Goal: Task Accomplishment & Management: Use online tool/utility

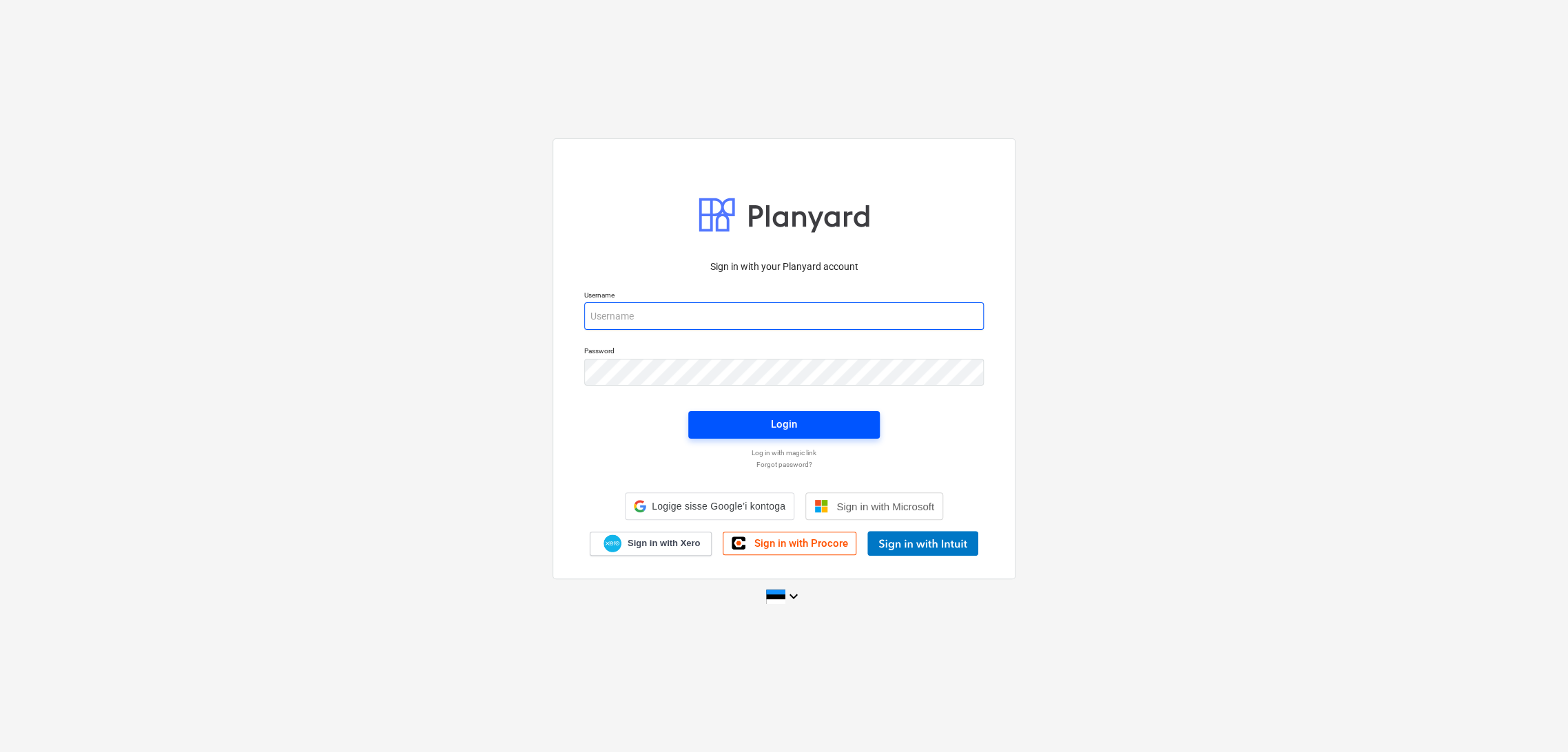
type input "[EMAIL_ADDRESS][DOMAIN_NAME]"
click at [794, 426] on div "Login" at bounding box center [784, 424] width 26 height 18
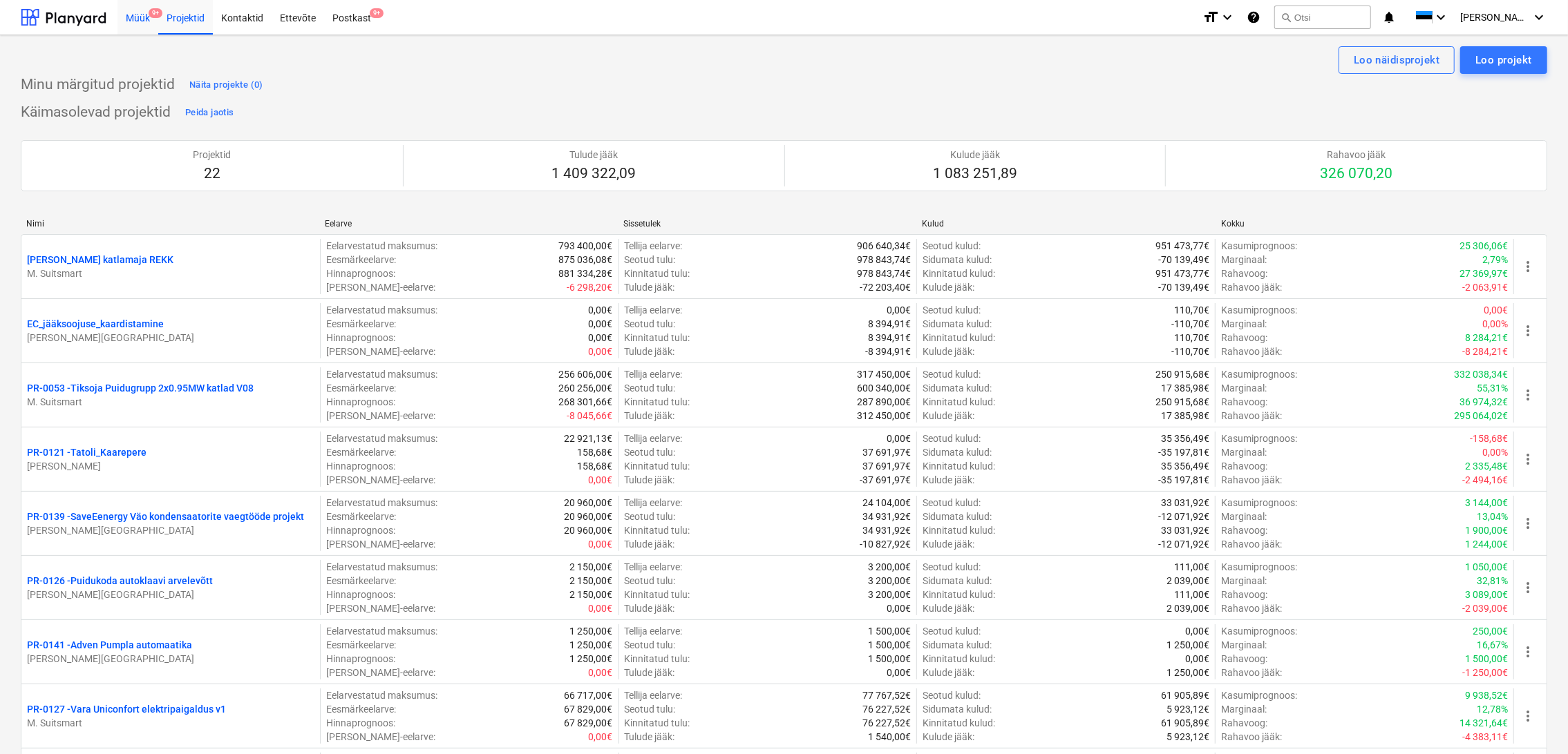
click at [124, 17] on div "Müük 9+" at bounding box center [137, 17] width 41 height 36
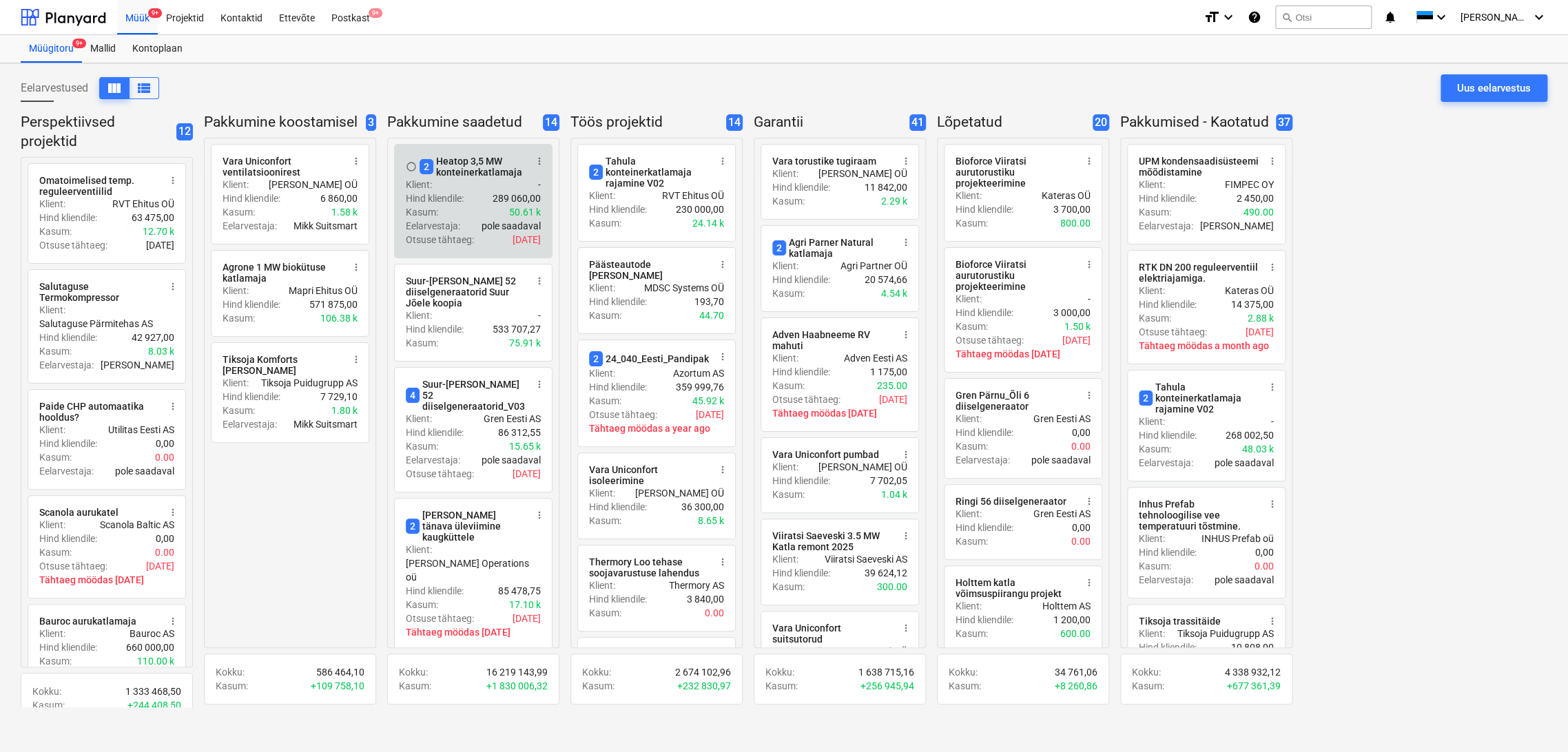
click at [471, 183] on div "Klient : -" at bounding box center [473, 185] width 135 height 14
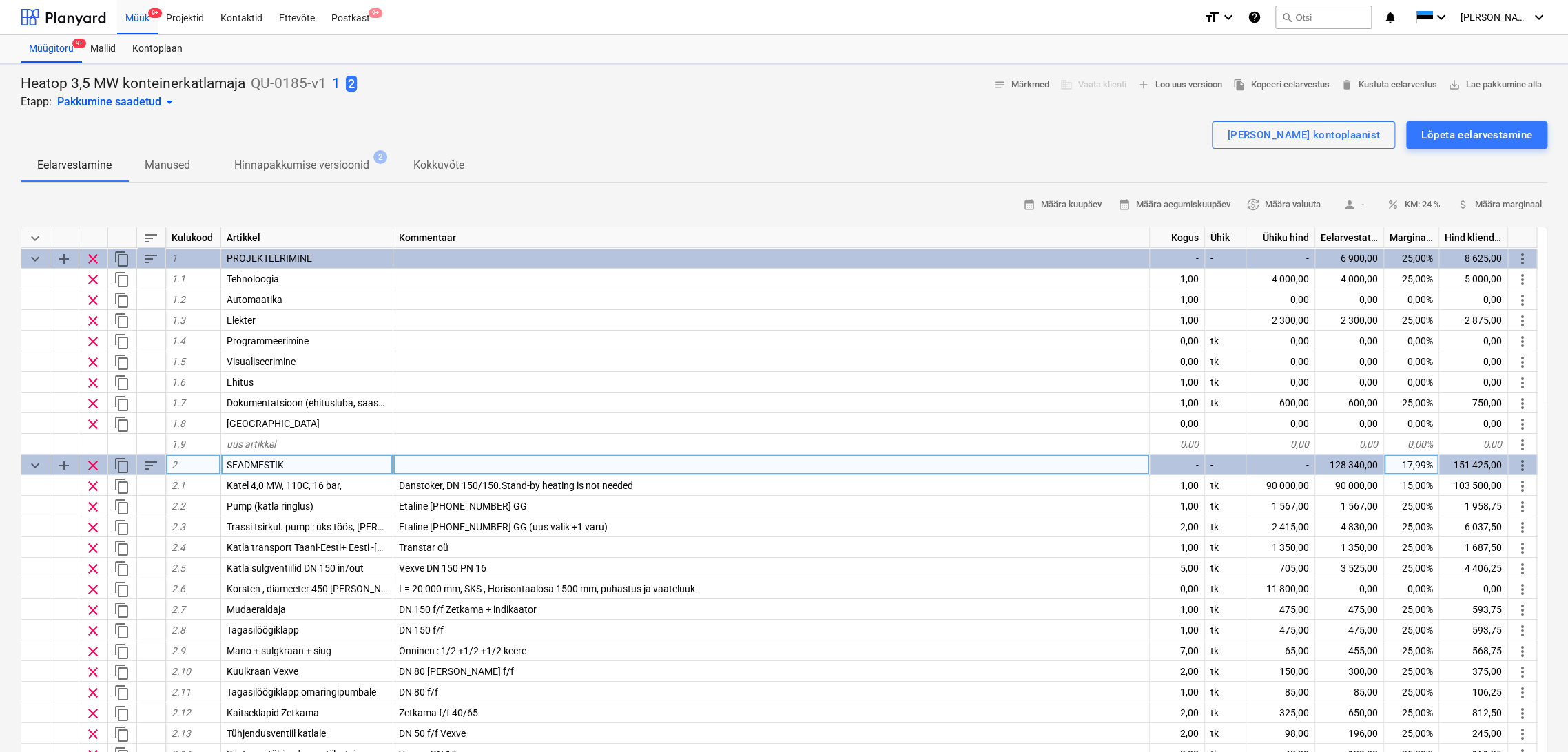
type textarea "x"
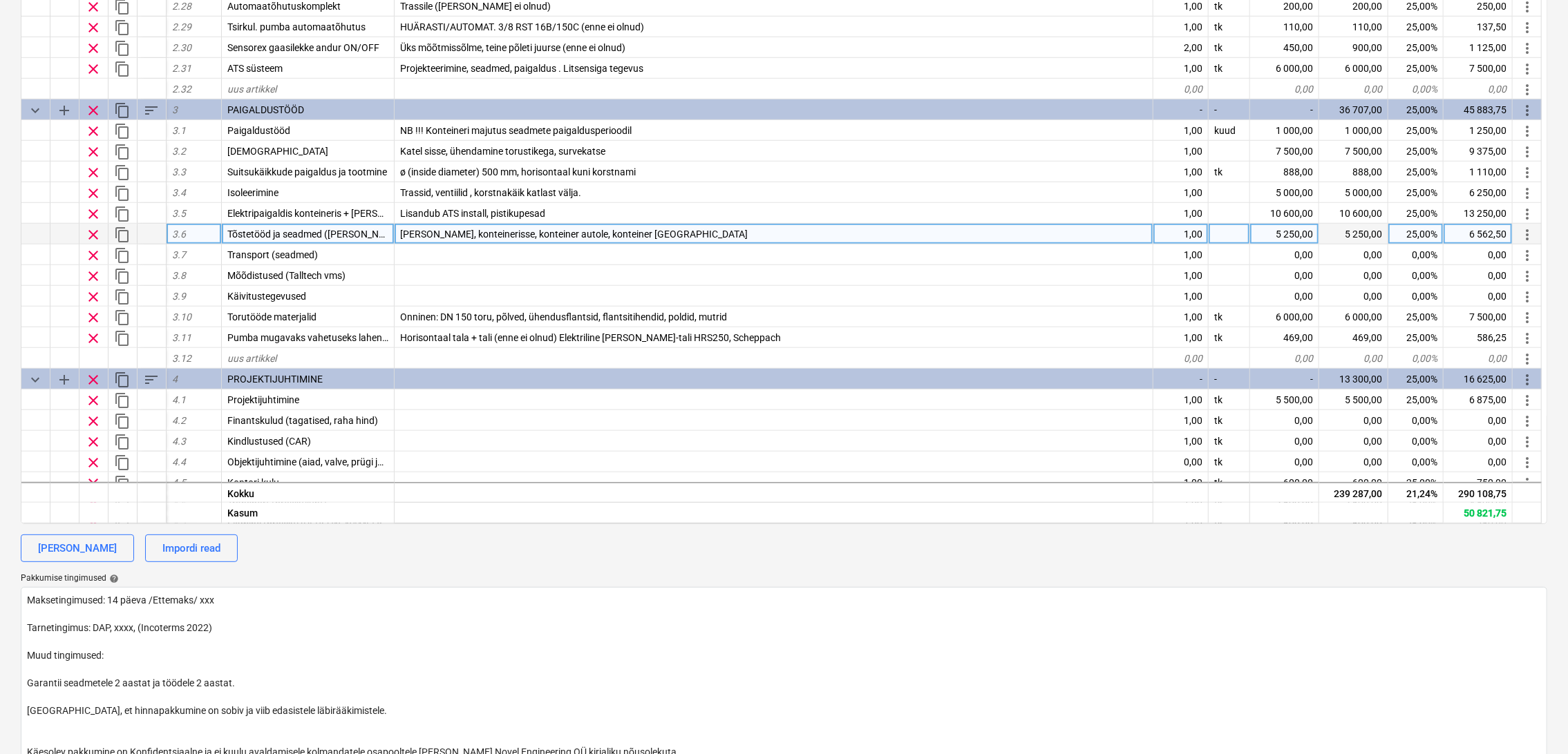
scroll to position [657, 0]
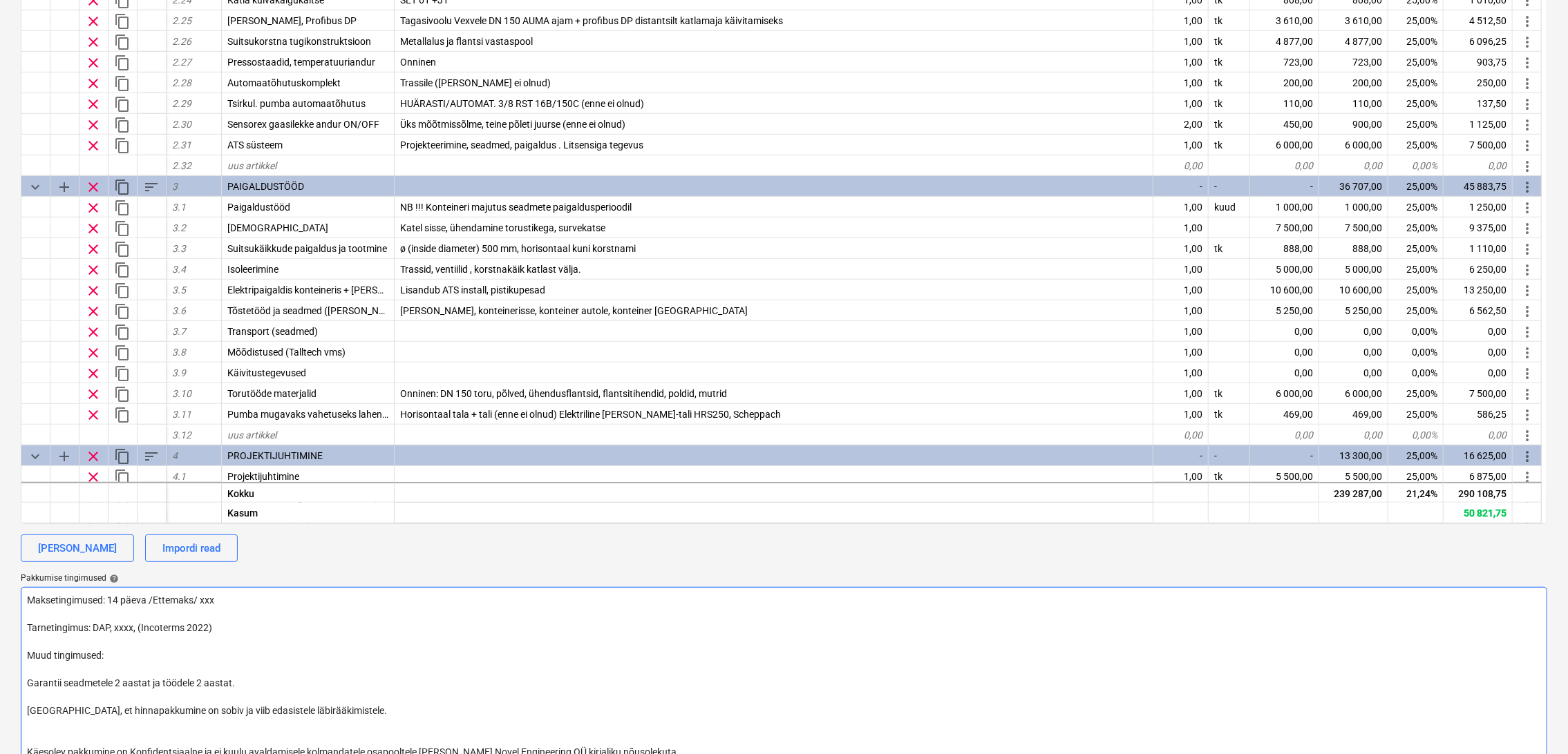
drag, startPoint x: 891, startPoint y: 677, endPoint x: 891, endPoint y: 669, distance: 8.0
click at [891, 676] on textarea "Maksetingimused: 14 päeva /Ettemaks/ xxx Tarnetingimus: DAP, xxxx, (Incoterms 2…" at bounding box center [784, 677] width 1526 height 179
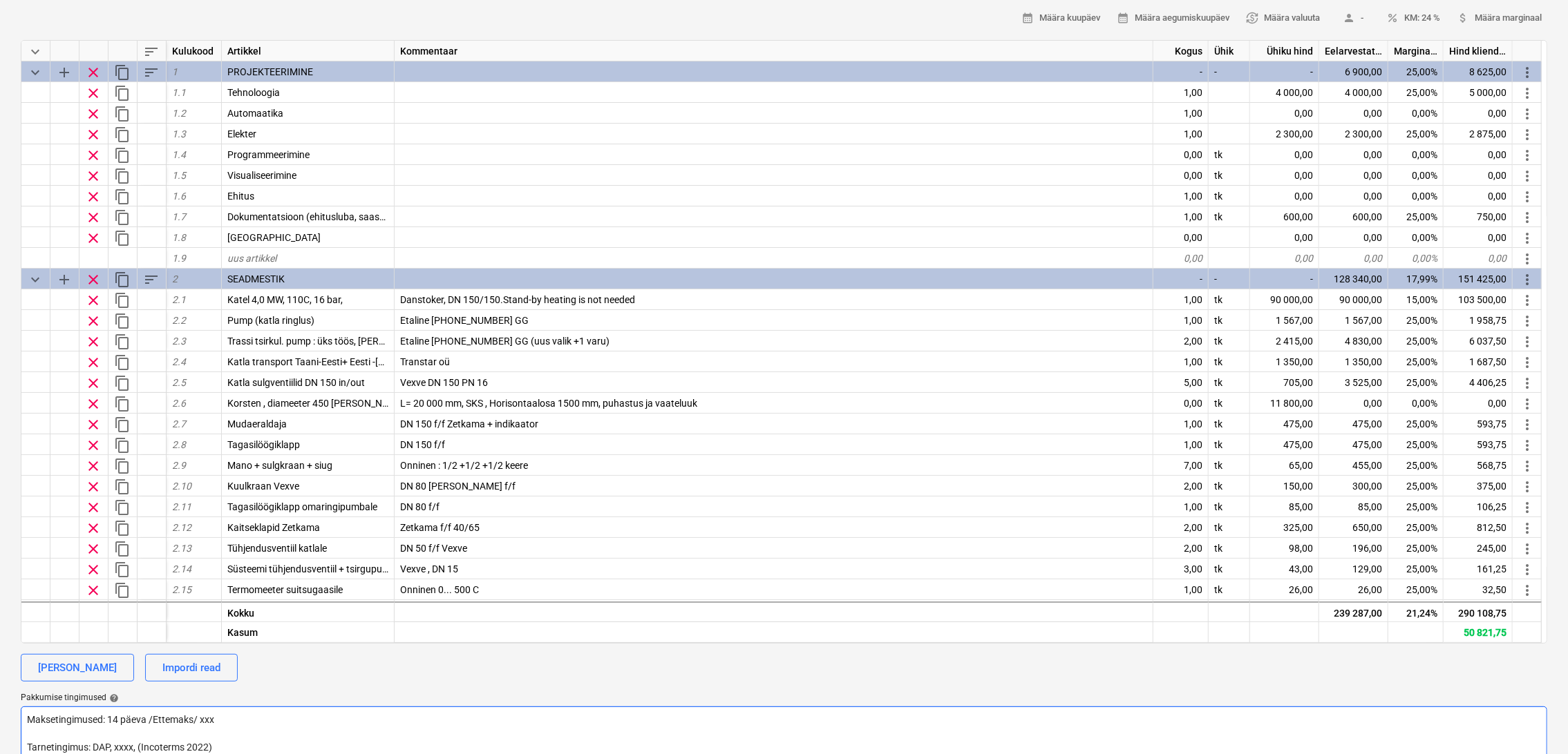
scroll to position [154, 0]
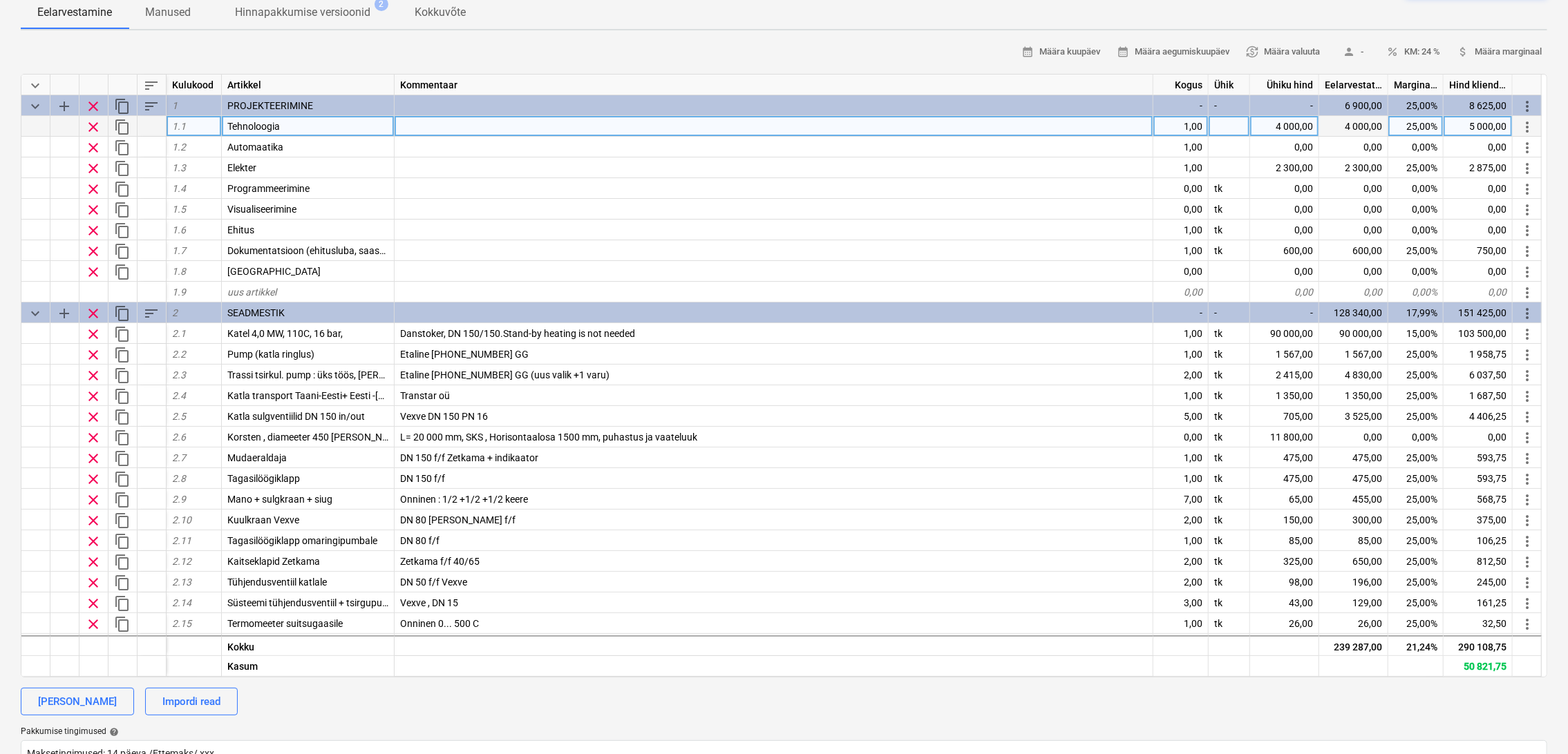
click at [478, 125] on div at bounding box center [774, 126] width 758 height 21
